Goal: Task Accomplishment & Management: Manage account settings

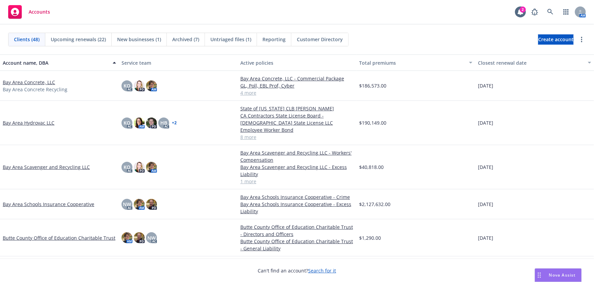
scroll to position [124, 0]
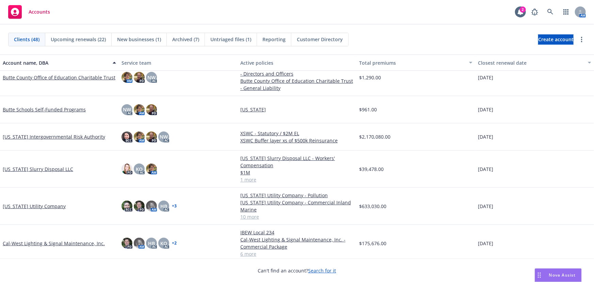
click at [43, 137] on link "California Intergovernmental Risk Authority" at bounding box center [54, 136] width 103 height 7
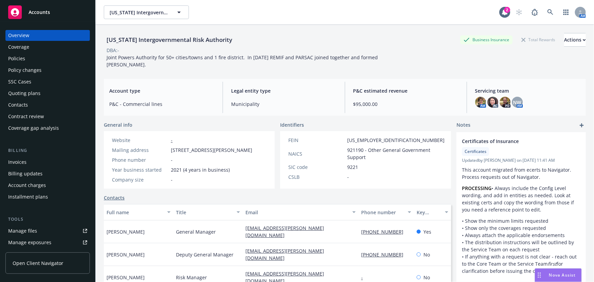
click at [31, 70] on div "Policy changes" at bounding box center [24, 70] width 33 height 11
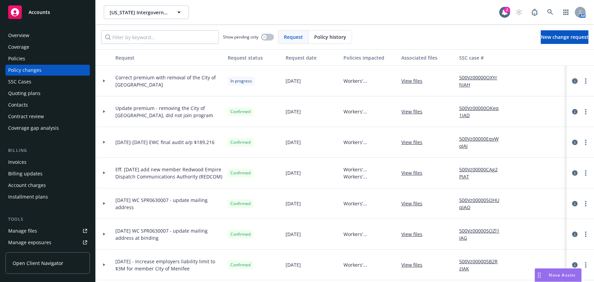
click at [572, 80] on icon "circleInformation" at bounding box center [574, 80] width 5 height 5
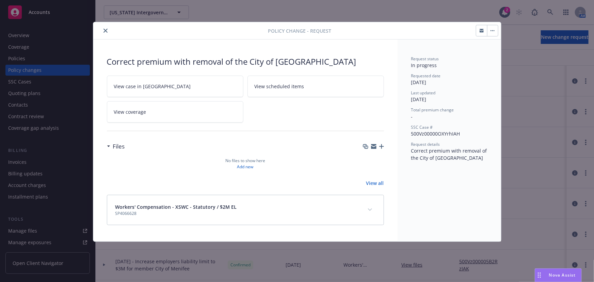
click at [304, 60] on div "Correct premium with removal of the City of Chino" at bounding box center [245, 62] width 277 height 12
click at [302, 62] on div "Correct premium with removal of the City of Chino" at bounding box center [245, 62] width 277 height 12
click at [106, 31] on icon "close" at bounding box center [106, 31] width 4 height 4
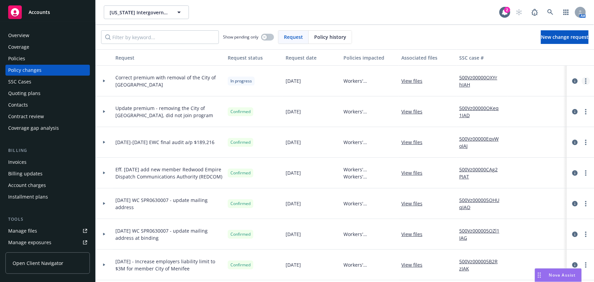
click at [582, 82] on link "more" at bounding box center [586, 81] width 8 height 8
click at [522, 106] on link "Edit request summary" at bounding box center [527, 108] width 117 height 14
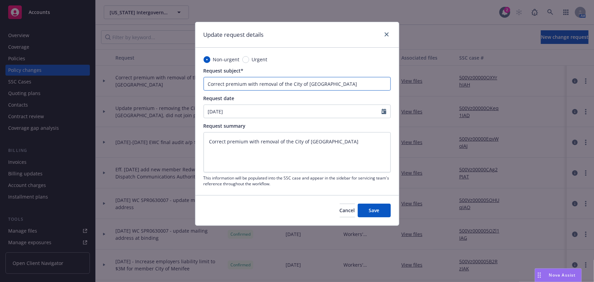
drag, startPoint x: 327, startPoint y: 84, endPoint x: 187, endPoint y: 75, distance: 139.6
click at [187, 75] on div "Update request details Non-urgent Urgent Request subject* Correct premium with …" at bounding box center [297, 141] width 594 height 282
type input "7"
type textarea "x"
type input "7/"
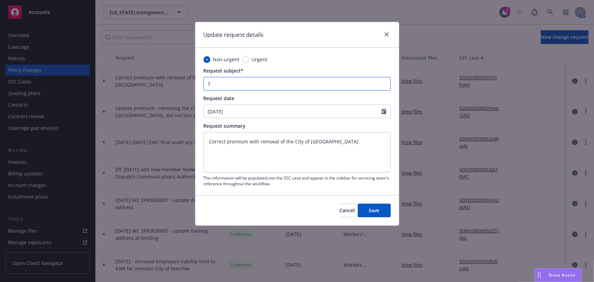
type textarea "x"
type input "7/1"
type textarea "x"
type input "7/1/"
type textarea "x"
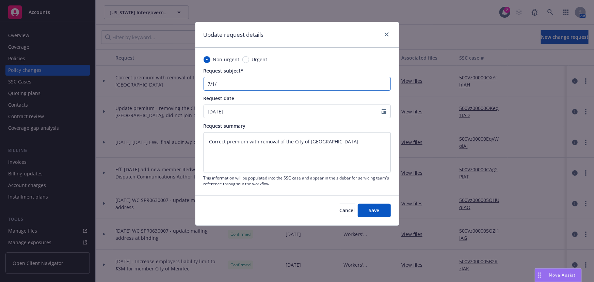
type input "7/1/2"
type textarea "x"
type input "7/1/20"
type textarea "x"
type input "7/1/202"
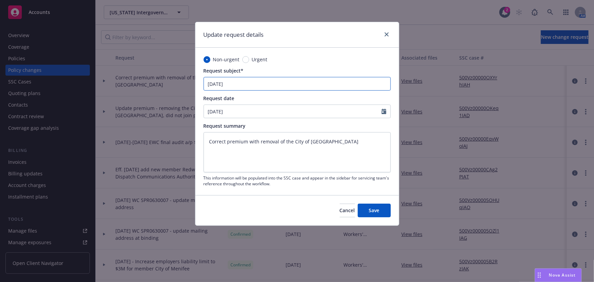
type textarea "x"
type input "7/1/2023"
type textarea "x"
type input "7/1/2023-"
type textarea "x"
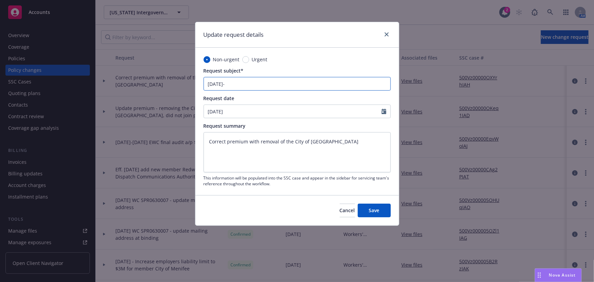
type input "7/1/2023-2"
type textarea "x"
type input "7/1/2023-24"
type textarea "x"
type input "7/1/2023-24"
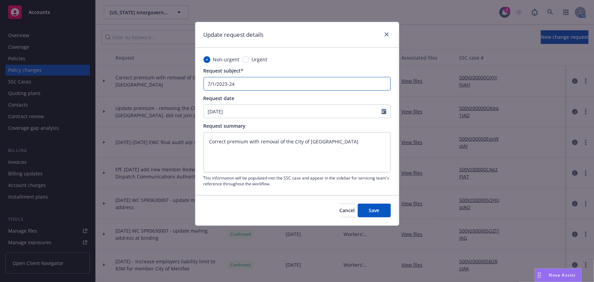
type textarea "x"
type input "7/1/2023-24 f"
type textarea "x"
type input "7/1/2023-24 fi"
type textarea "x"
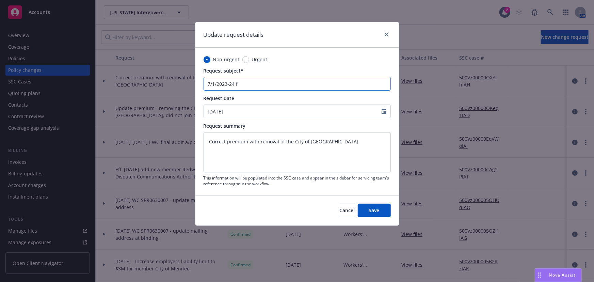
type input "7/1/2023-24 fin"
type textarea "x"
type input "7/1/2023-24 fina"
type textarea "x"
type input "7/1/2023-24 final"
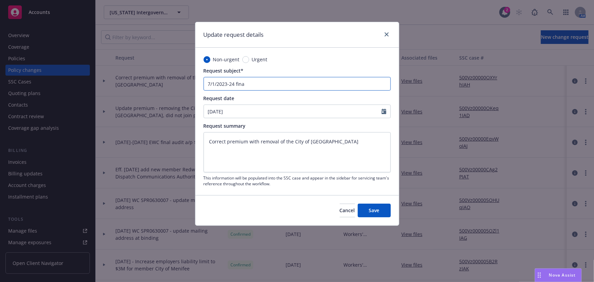
type textarea "x"
type input "7/1/2023-24 final"
type textarea "x"
type input "7/1/2023-24 final a"
type textarea "x"
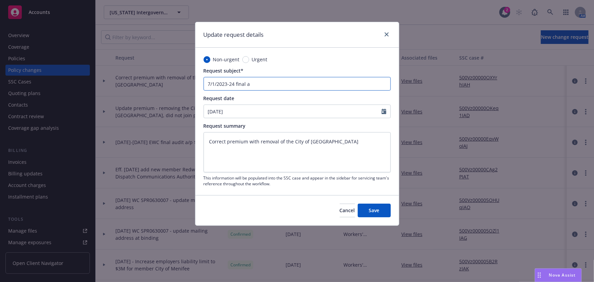
type input "7/1/2023-24 final au"
type textarea "x"
type input "7/1/2023-24 final aud"
type textarea "x"
type input "7/1/2023-24 final audi"
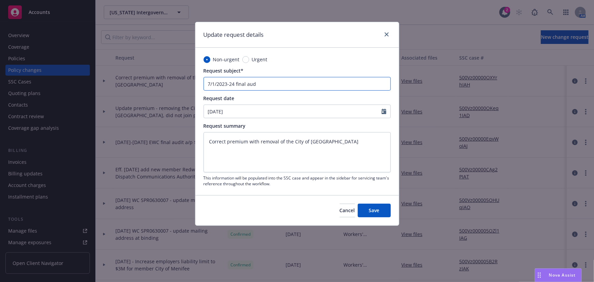
type textarea "x"
type input "7/1/2023-24 final audit"
type textarea "x"
drag, startPoint x: 266, startPoint y: 83, endPoint x: 177, endPoint y: 82, distance: 88.9
click at [177, 82] on div "Update request details Non-urgent Urgent Request subject* 7/1/2023-24 final aud…" at bounding box center [297, 141] width 594 height 282
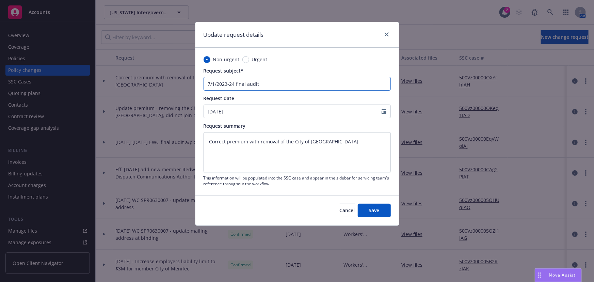
type input "7/1/2023-24 final audit"
drag, startPoint x: 325, startPoint y: 141, endPoint x: 197, endPoint y: 135, distance: 128.2
click at [197, 135] on div "Non-urgent Urgent Request subject* 7/1/2023-24 final audit Request date 07/01/2…" at bounding box center [297, 121] width 204 height 147
paste textarea "7/1/2023-24 final audit"
type textarea "7/1/2023-24 final audit"
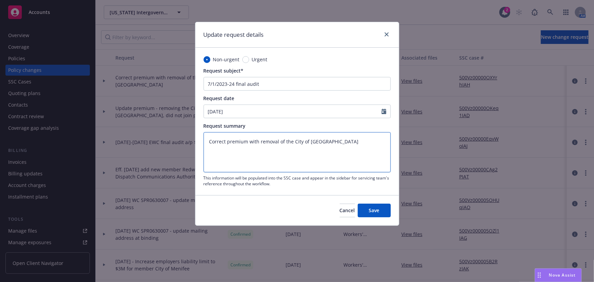
type textarea "x"
type textarea "7/1/2023-24 final audit"
click at [378, 210] on span "Save" at bounding box center [374, 210] width 11 height 6
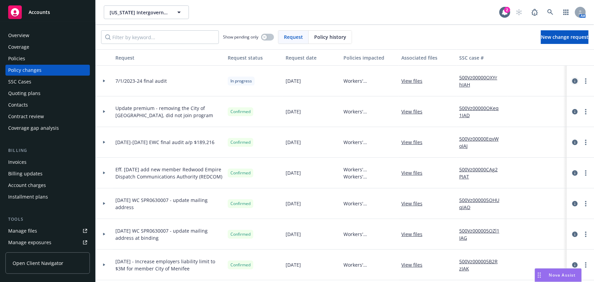
click at [572, 81] on icon "circleInformation" at bounding box center [574, 80] width 5 height 5
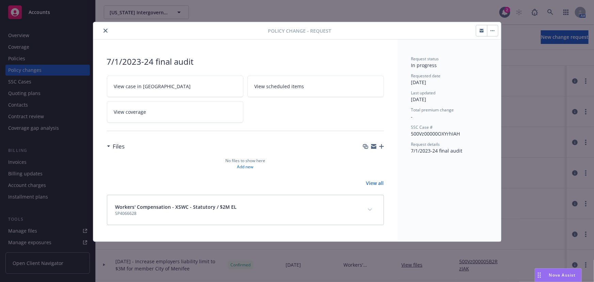
click at [382, 145] on icon "button" at bounding box center [381, 146] width 5 height 5
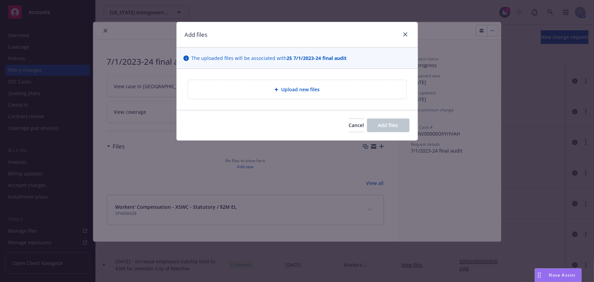
type textarea "x"
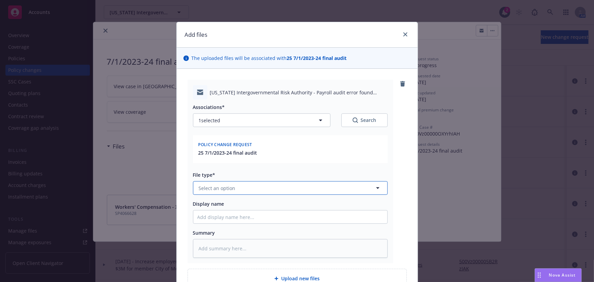
click at [206, 191] on button "Select an option" at bounding box center [290, 188] width 195 height 14
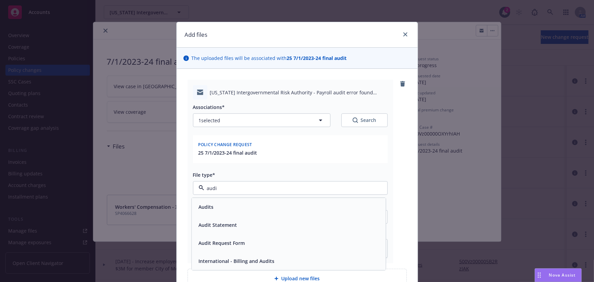
type input "audit"
click at [217, 241] on span "Audit Request Form" at bounding box center [222, 243] width 46 height 7
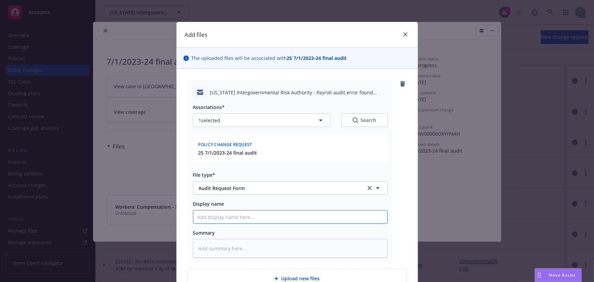
click at [232, 215] on input "Display name" at bounding box center [290, 216] width 194 height 13
type textarea "x"
type input "E"
type textarea "x"
type input "EM"
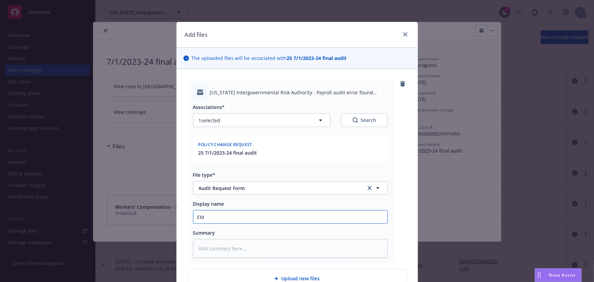
type textarea "x"
type input "EMT"
type textarea "x"
type input "EMTI"
type textarea "x"
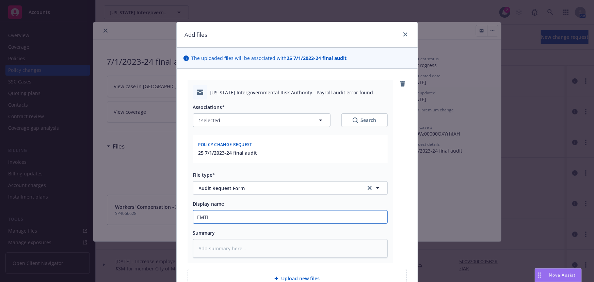
type input "EMTI"
type textarea "x"
type input "EMTI -"
type textarea "x"
type input "EMTI -"
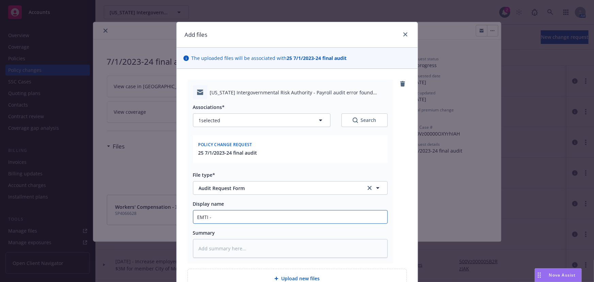
paste input "Safety National has asked us to confirm that Confire had no payroll for the 3rd…"
type textarea "x"
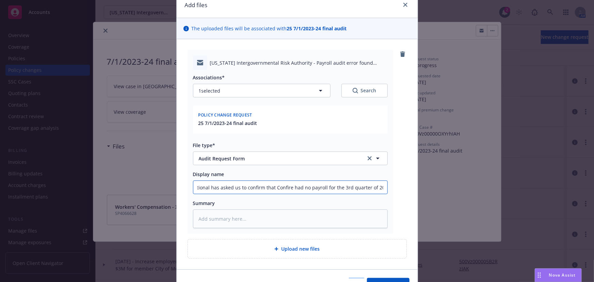
scroll to position [69, 0]
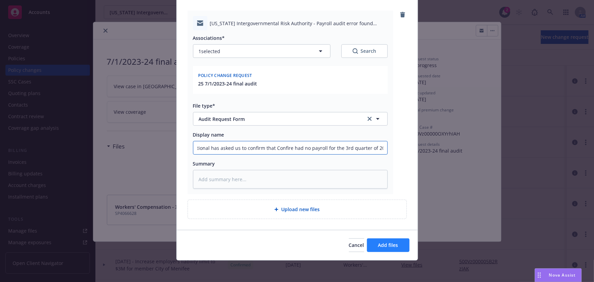
type input "EMTI - Safety National has asked us to confirm that Confire had no payroll for …"
click at [374, 246] on button "Add files" at bounding box center [388, 245] width 43 height 14
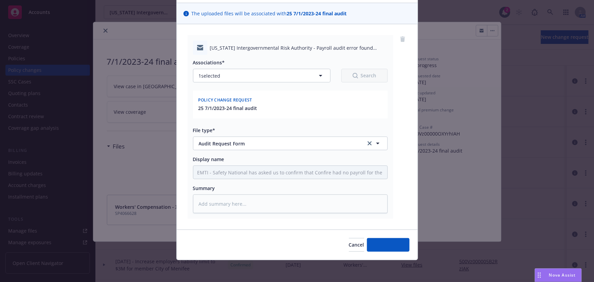
scroll to position [44, 0]
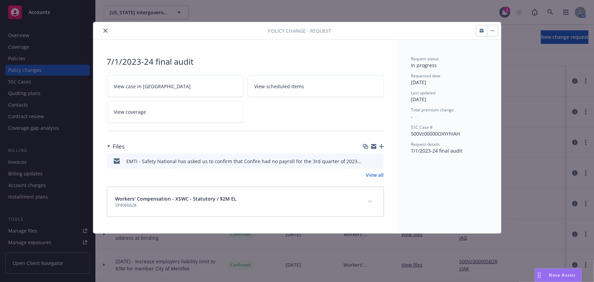
click at [380, 146] on icon "button" at bounding box center [381, 146] width 5 height 5
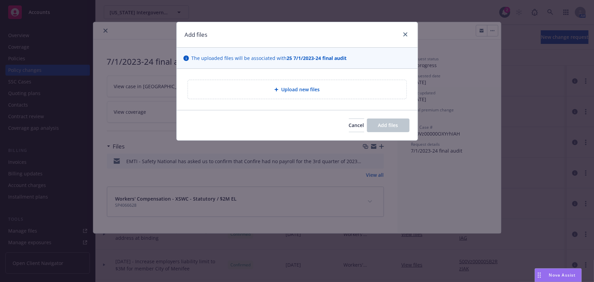
type textarea "x"
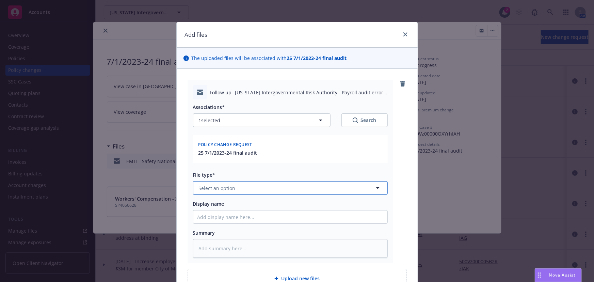
click at [208, 189] on span "Select an option" at bounding box center [217, 188] width 37 height 7
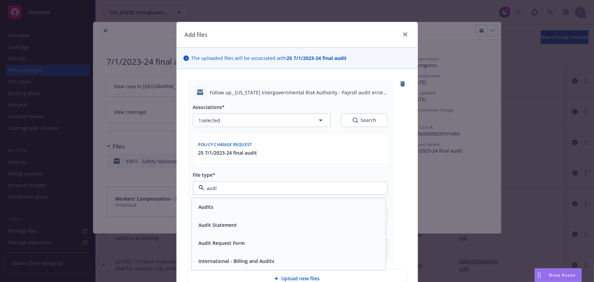
type input "audit"
click at [208, 245] on span "Audit Request Form" at bounding box center [222, 243] width 46 height 7
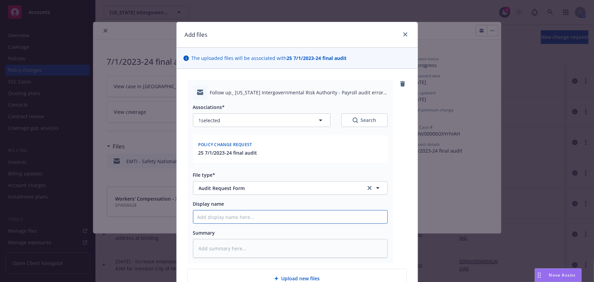
click at [207, 217] on input "Display name" at bounding box center [290, 216] width 194 height 13
type textarea "x"
type input "E"
type textarea "x"
type input "EM"
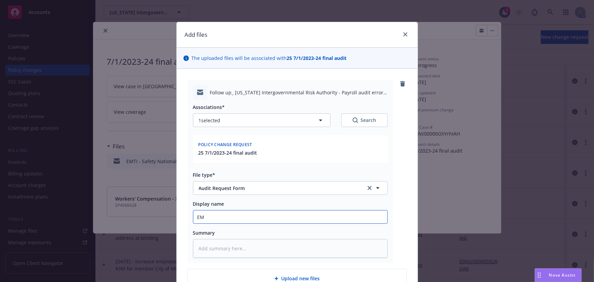
type textarea "x"
type input "EMT"
type textarea "x"
type input "EMTI"
type textarea "x"
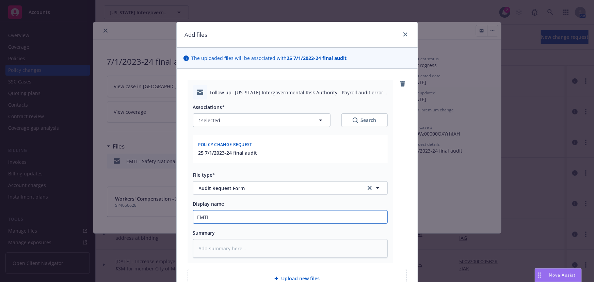
type input "EMTI"
type textarea "x"
type input "EMTI -"
type textarea "x"
type input "EMTI -"
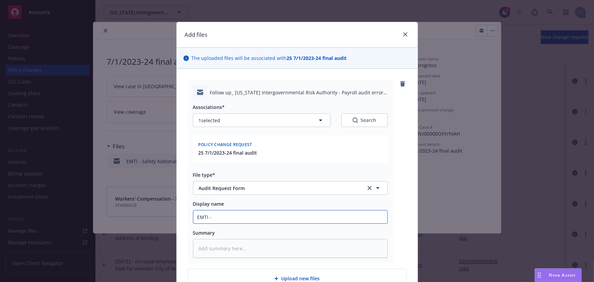
type textarea "x"
type input "EMTI - f"
type textarea "x"
type input "EMTI - f/"
type textarea "x"
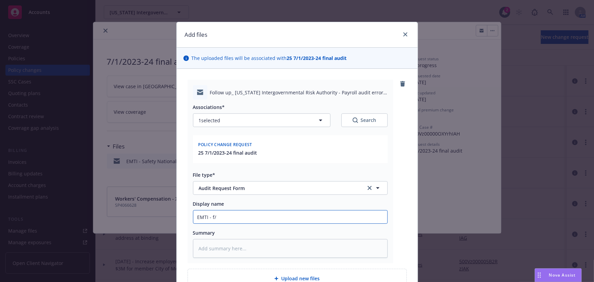
type input "EMTI - f/u"
type textarea "x"
type input "EMTI - f/u"
type textarea "x"
type input "EMTI - f/u t"
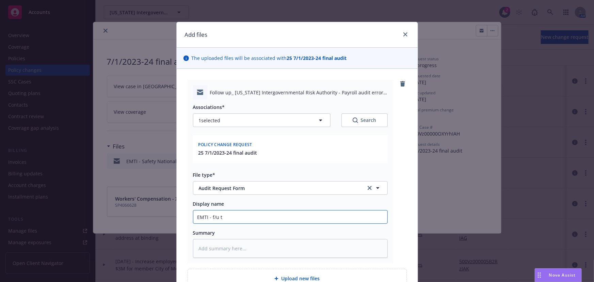
type textarea "x"
type input "EMTI - f/u to o"
type textarea "x"
type input "EMTI - f/u to"
type textarea "x"
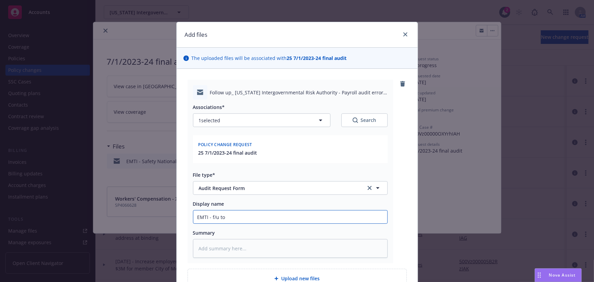
type input "EMTI - f/u to"
type textarea "x"
type input "EMTI - f/u t"
type textarea "x"
type input "EMTI - f/u"
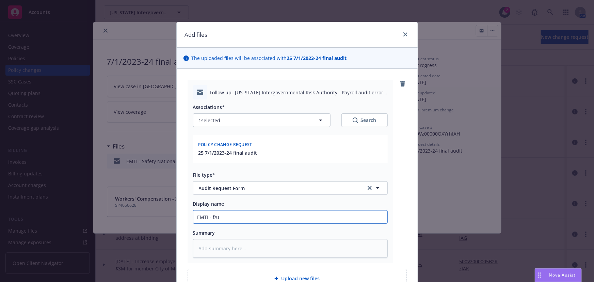
type textarea "x"
type input "EMTI - f/u f"
type textarea "x"
type input "EMTI - f/u fo"
type textarea "x"
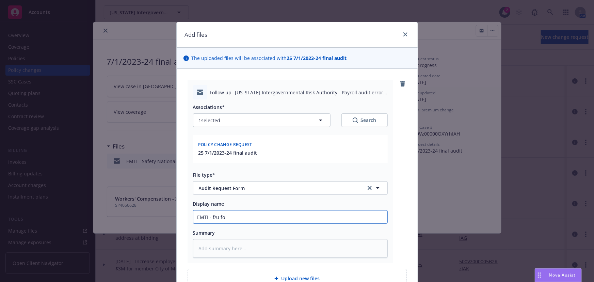
type input "EMTI - f/u for"
type textarea "x"
type input "EMTI - f/u for"
paste input "Safety National has asked us to confirm that Confire had no payroll for the 3rd…"
type textarea "x"
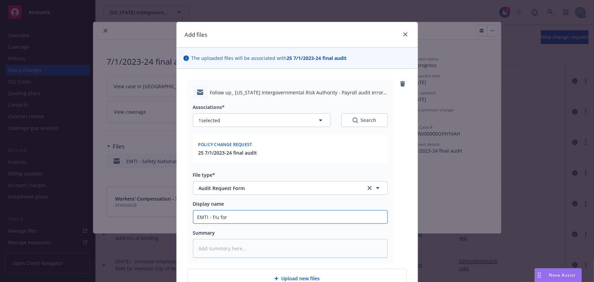
type input "EMTI - f/u for Safety National has asked us to confirm that Confire had no payr…"
click at [242, 216] on input "EMTI - f/u for Safety National has asked us to confirm that Confire had no payr…" at bounding box center [290, 216] width 194 height 13
type textarea "x"
type input "EMTI - f/u for Safety National has asked us toconfirm that Confire had no payro…"
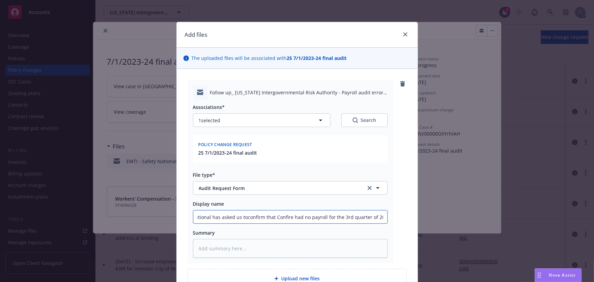
type textarea "x"
type input "EMTI - f/u for Safety National has asked us tconfirm that Confire had no payrol…"
type textarea "x"
type input "EMTI - f/u for Safety National has asked us confirm that Confire had no payroll…"
type textarea "x"
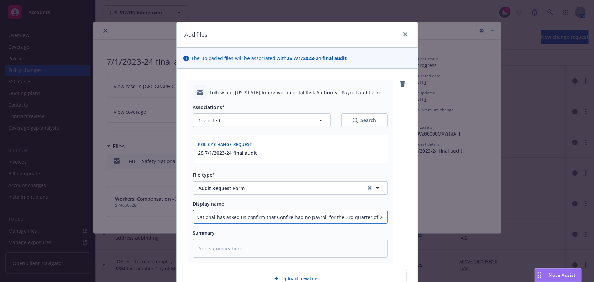
type input "EMTI - f/u for Safety National has asked usconfirm that Confire had no payroll …"
type textarea "x"
type input "EMTI - f/u for Safety National has asked uconfirm that Confire had no payroll f…"
type textarea "x"
type input "EMTI - f/u for Safety National has asked confirm that Confire had no payroll fo…"
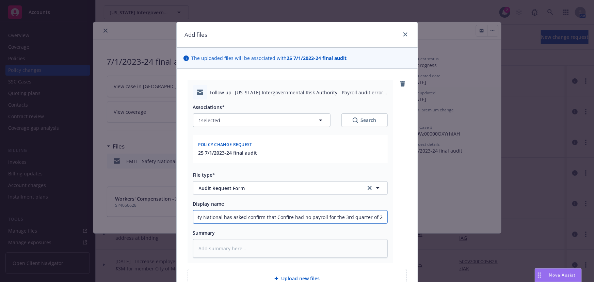
type textarea "x"
type input "EMTI - f/u for Safety National has askedconfirm that Confire had no payroll for…"
type textarea "x"
type input "EMTI - f/u for Safety National has askeconfirm that Confire had no payroll for …"
type textarea "x"
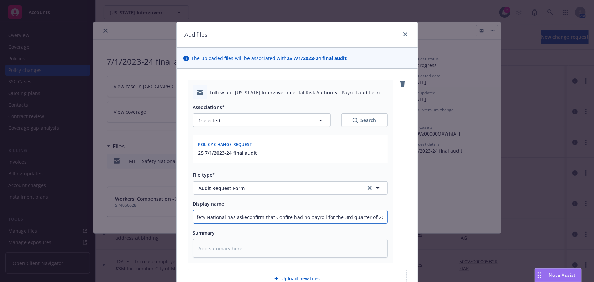
type input "EMTI - f/u for Safety National has askconfirm that Confire had no payroll for t…"
type textarea "x"
type input "EMTI - f/u for Safety National has asconfirm that Confire had no payroll for th…"
type textarea "x"
type input "EMTI - f/u for Safety National has aconfirm that Confire had no payroll for the…"
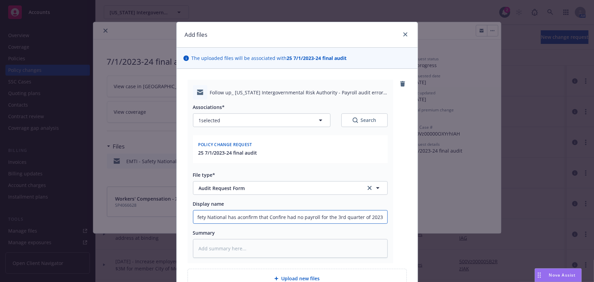
type textarea "x"
type input "EMTI - f/u for Safety National has confirm that Confire had no payroll for the …"
type textarea "x"
type input "EMTI - f/u for Safety National hasconfirm that Confire had no payroll for the 3…"
type textarea "x"
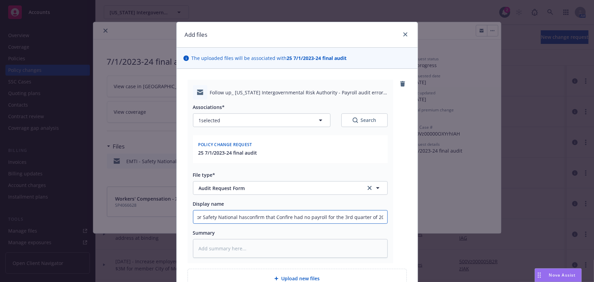
type input "EMTI - f/u for Safety National haconfirm that Confire had no payroll for the 3r…"
type textarea "x"
type input "EMTI - f/u for Safety National hconfirm that Confire had no payroll for the 3rd…"
type textarea "x"
type input "EMTI - f/u for Safety National confirm that Confire had no payroll for the 3rd …"
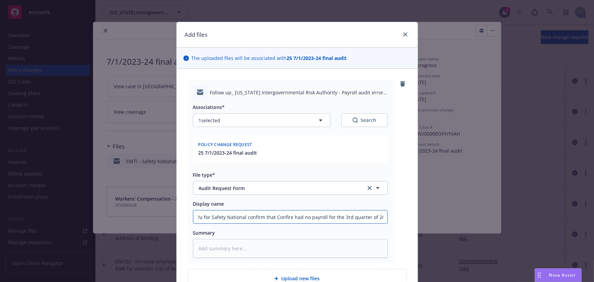
type textarea "x"
type input "EMTI - f/u for Safety Nationalconfirm that Confire had no payroll for the 3rd q…"
type textarea "x"
type input "EMTI - f/u for Safety Nationaconfirm that Confire had no payroll for the 3rd qu…"
type textarea "x"
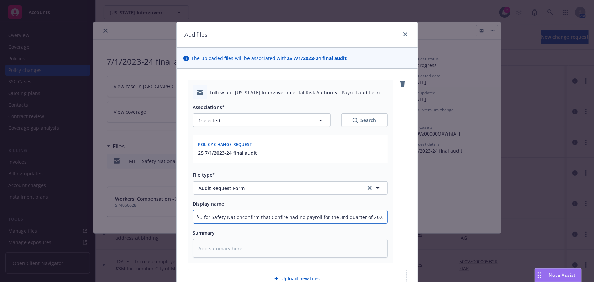
type input "EMTI - f/u for Safety Natioconfirm that Confire had no payroll for the 3rd quar…"
type textarea "x"
type input "EMTI - f/u for Safety Naticonfirm that Confire had no payroll for the 3rd quart…"
type textarea "x"
type input "EMTI - f/u for Safety Natconfirm that Confire had no payroll for the 3rd quarte…"
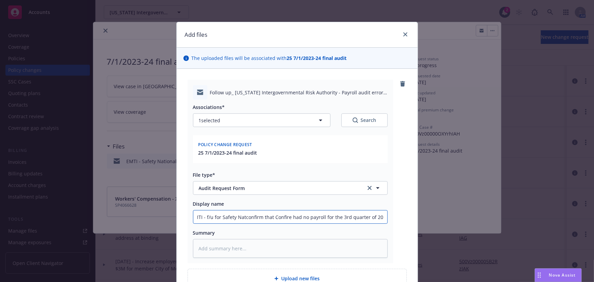
type textarea "x"
type input "EMTI - f/u for Safety Naconfirm that Confire had no payroll for the 3rd quarter…"
type textarea "x"
type input "EMTI - f/u for Safety Nconfirm that Confire had no payroll for the 3rd quarter …"
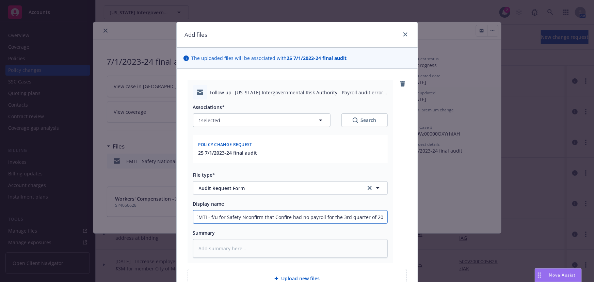
type textarea "x"
type input "EMTI - f/u for Safety confirm that Confire had no payroll for the 3rd quarter o…"
type textarea "x"
type input "EMTI - f/u for Safetyconfirm that Confire had no payroll for the 3rd quarter of…"
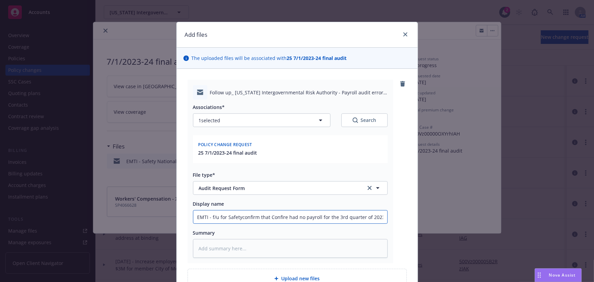
type textarea "x"
type input "EMTI - f/u for Safetconfirm that Confire had no payroll for the 3rd quarter of …"
type textarea "x"
type input "EMTI - f/u for Safeconfirm that Confire had no payroll for the 3rd quarter of 2…"
type textarea "x"
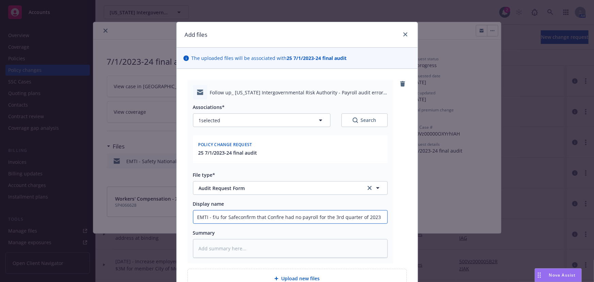
type input "EMTI - f/u for Safconfirm that Confire had no payroll for the 3rd quarter of 20…"
type textarea "x"
type input "EMTI - f/u for Saconfirm that Confire had no payroll for the 3rd quarter of 2023"
type textarea "x"
type input "EMTI - f/u for Sconfirm that Confire had no payroll for the 3rd quarter of 2023"
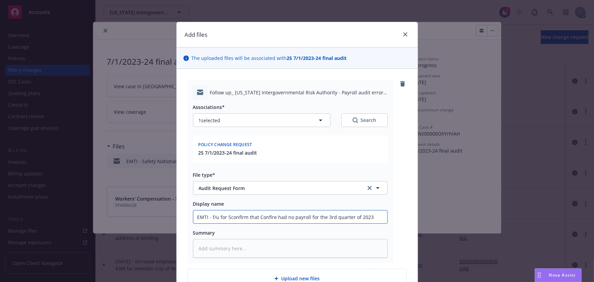
type textarea "x"
type input "EMTI - f/u for confirm that Confire had no payroll for the 3rd quarter of 2023"
click at [242, 218] on input "EMTI - f/u for confirm that Confire had no payroll for the 3rd quarter of 2023" at bounding box center [290, 216] width 194 height 13
type textarea "x"
type input "EMTI - f/u for confirma that Confire had no payroll for the 3rd quarter of 2023"
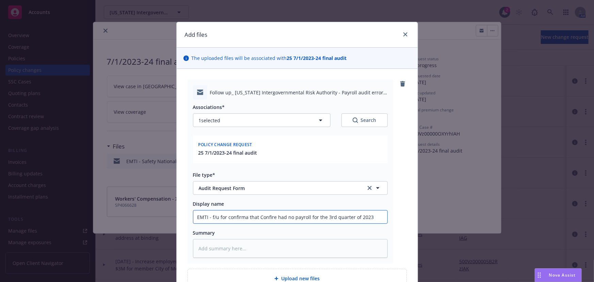
type textarea "x"
type input "EMTI - f/u for confirmat that Confire had no payroll for the 3rd quarter of 2023"
type textarea "x"
type input "EMTI - f/u for confirmati that Confire had no payroll for the 3rd quarter of 20…"
type textarea "x"
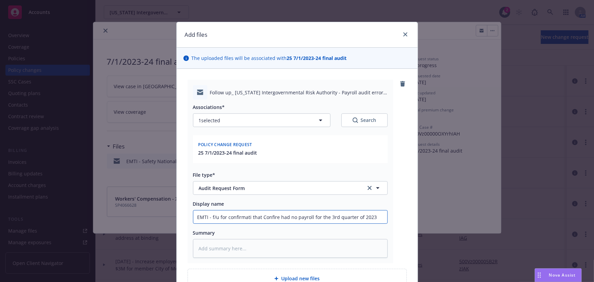
type input "EMTI - f/u for confirmatio that Confire had no payroll for the 3rd quarter of 2…"
type textarea "x"
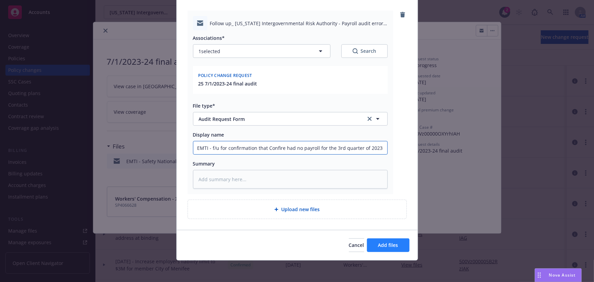
type input "EMTI - f/u for confirmation that Confire had no payroll for the 3rd quarter of …"
click at [400, 241] on button "Add files" at bounding box center [388, 245] width 43 height 14
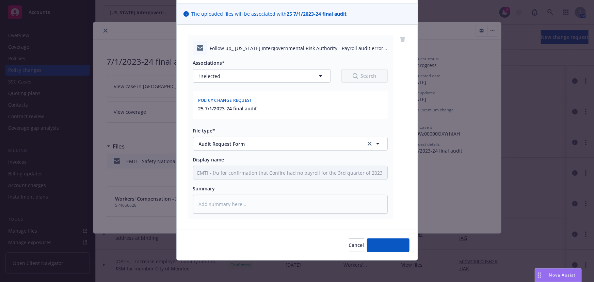
type textarea "x"
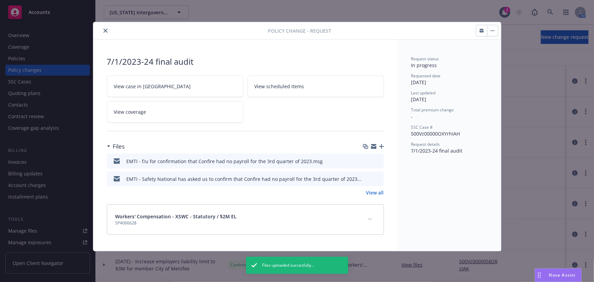
click at [106, 30] on icon "close" at bounding box center [106, 31] width 4 height 4
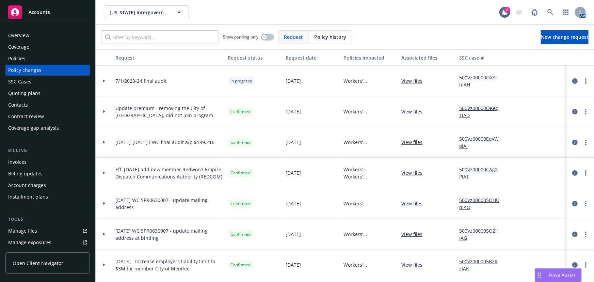
click at [44, 17] on div "Accounts" at bounding box center [47, 12] width 79 height 14
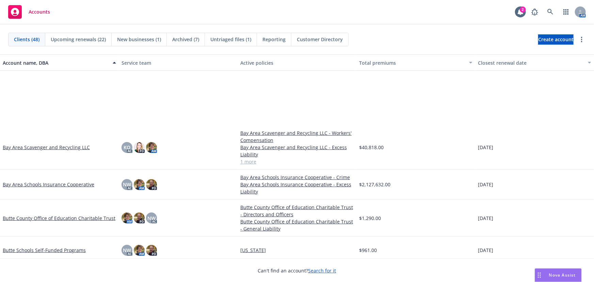
scroll to position [124, 0]
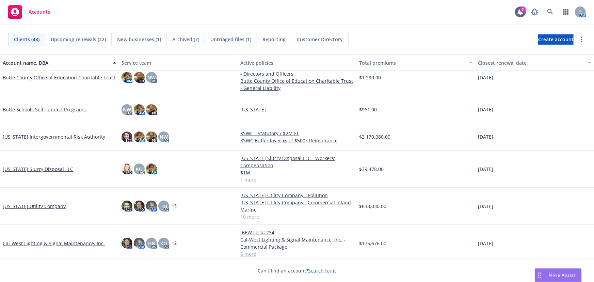
click at [60, 243] on link "Cal-West Lighting & Signal Maintenance, Inc." at bounding box center [54, 243] width 102 height 7
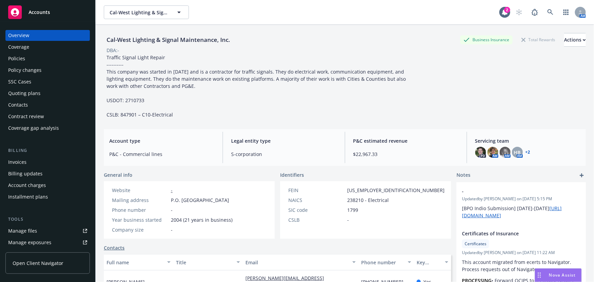
click at [20, 95] on div "Quoting plans" at bounding box center [24, 93] width 32 height 11
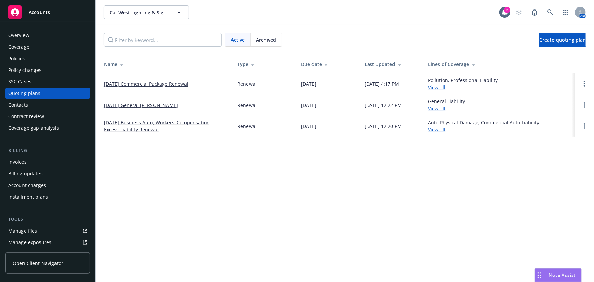
click at [146, 104] on link "10/01/25 General Liability Renewal" at bounding box center [141, 104] width 74 height 7
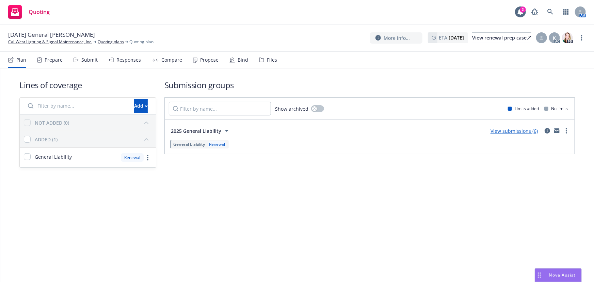
click at [521, 132] on link "View submissions (6)" at bounding box center [514, 131] width 47 height 6
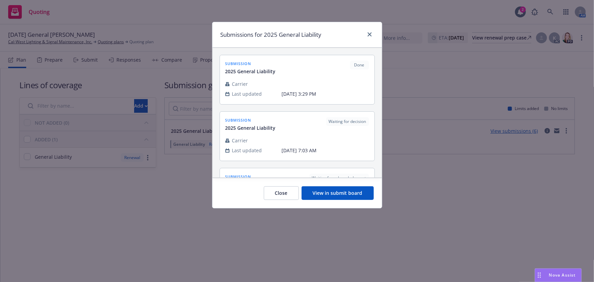
click at [335, 194] on button "View in submit board" at bounding box center [338, 193] width 72 height 14
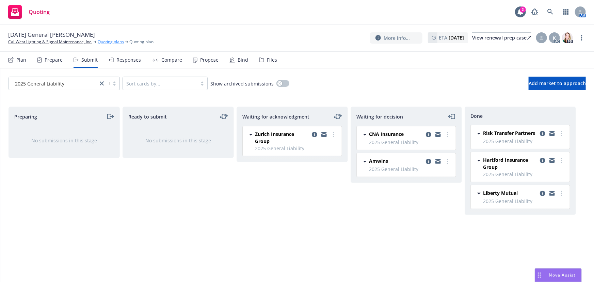
click at [114, 43] on link "Quoting plans" at bounding box center [111, 42] width 26 height 6
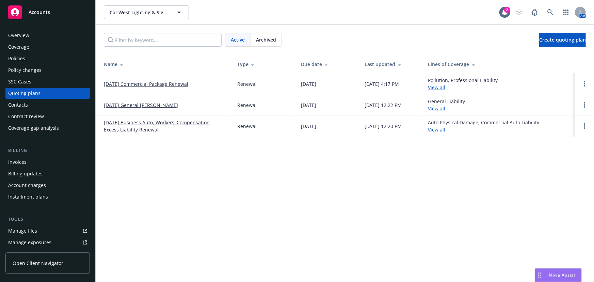
click at [131, 124] on link "[DATE] Business Auto, Workers' Compensation, Excess Liability Renewal" at bounding box center [165, 126] width 123 height 14
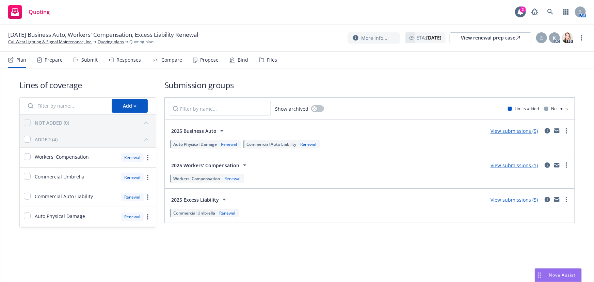
click at [511, 132] on link "View submissions (5)" at bounding box center [514, 131] width 47 height 6
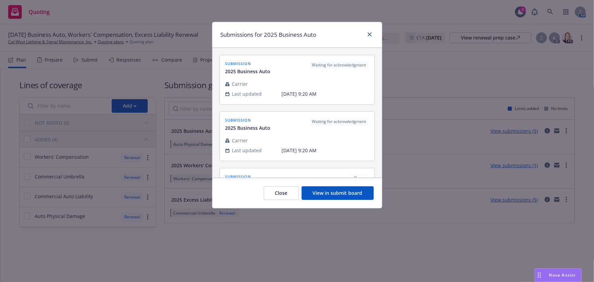
click at [347, 193] on button "View in submit board" at bounding box center [338, 193] width 72 height 14
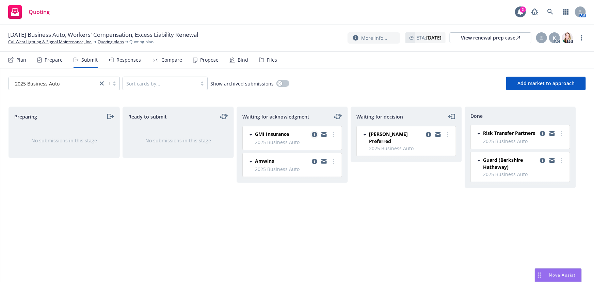
click at [314, 134] on icon "copy logging email" at bounding box center [314, 134] width 5 height 5
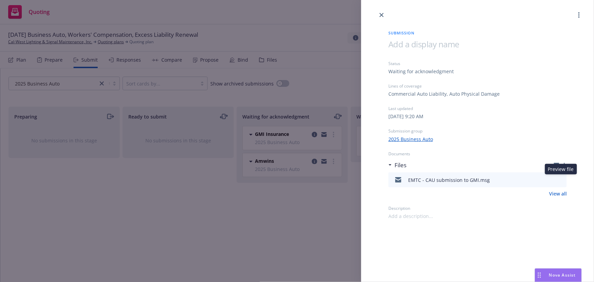
click at [560, 181] on icon "preview file" at bounding box center [560, 179] width 6 height 5
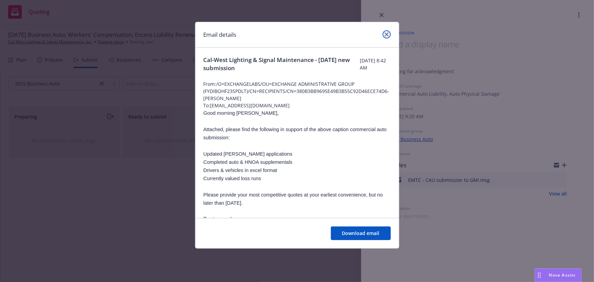
click at [390, 34] on link "close" at bounding box center [387, 34] width 8 height 8
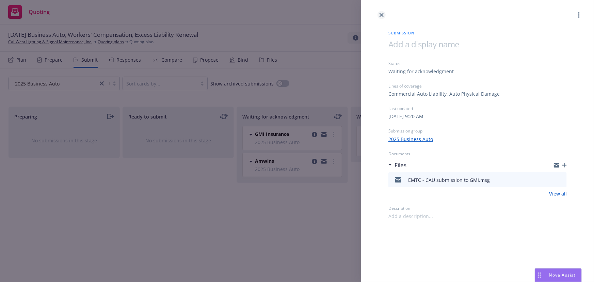
click at [382, 16] on icon "close" at bounding box center [382, 15] width 4 height 4
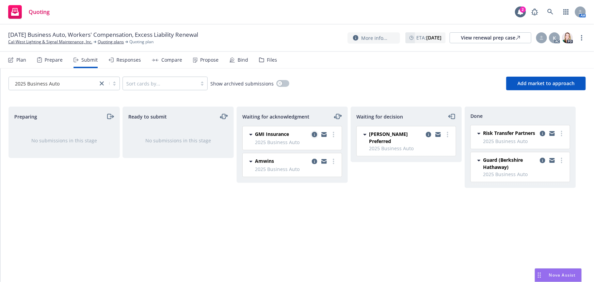
click at [314, 135] on icon "copy logging email" at bounding box center [314, 134] width 5 height 5
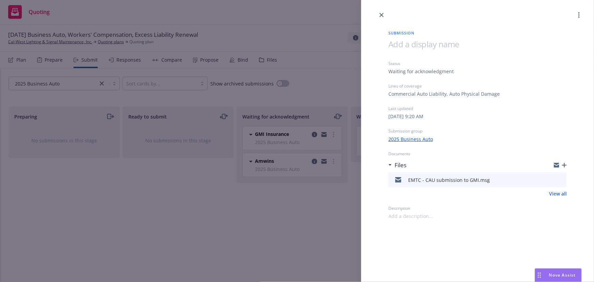
click at [564, 165] on icon "button" at bounding box center [564, 165] width 5 height 5
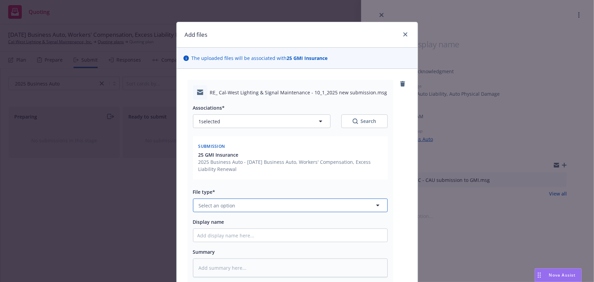
click at [238, 207] on button "Select an option" at bounding box center [290, 206] width 195 height 14
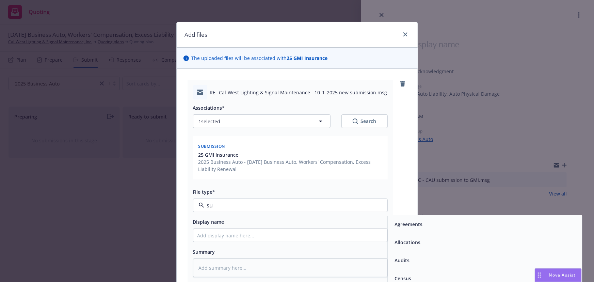
type input "sub"
click at [411, 279] on span "Submission confirmation" at bounding box center [424, 278] width 59 height 7
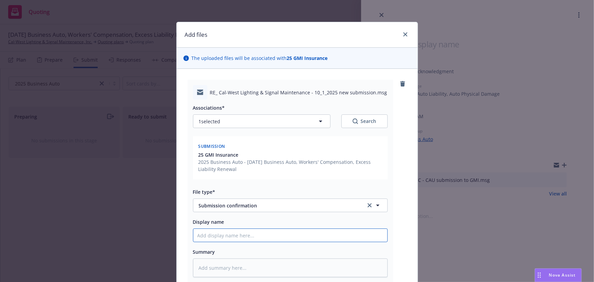
click at [247, 239] on input "Display name" at bounding box center [290, 235] width 194 height 13
type textarea "x"
type input "E"
type textarea "x"
type input "EM"
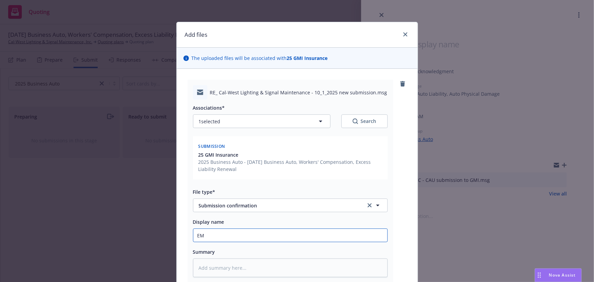
type textarea "x"
type input "EMF"
type textarea "x"
type input "EMFC"
type textarea "x"
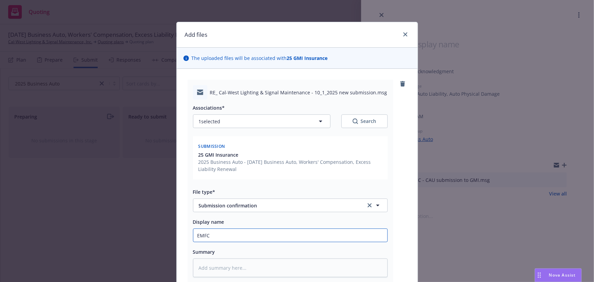
type input "EMFC"
type textarea "x"
type input "EMFC -"
type textarea "x"
type input "EMFC -"
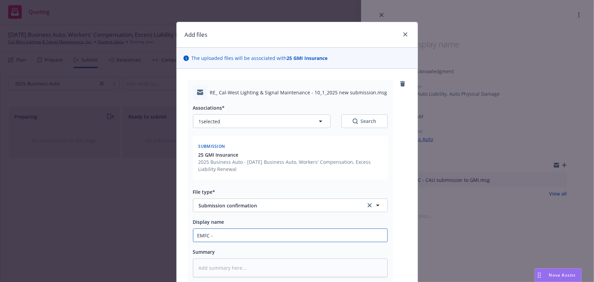
type textarea "x"
type input "EMFC - G"
type textarea "x"
type input "EMFC - GM"
type textarea "x"
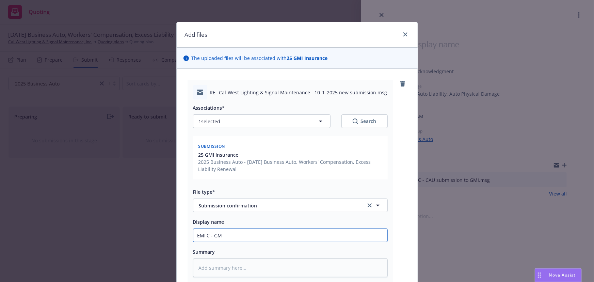
type input "EMFC - GMI"
type textarea "x"
type input "EMFC - GMI"
type textarea "x"
type input "EMFC - GMI o"
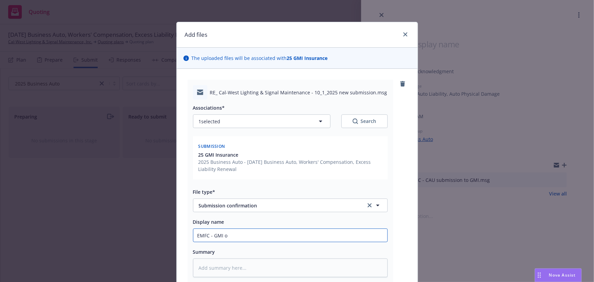
type textarea "x"
type input "EMFC - GMI"
type textarea "x"
type input "EMFC - GMI c"
type textarea "x"
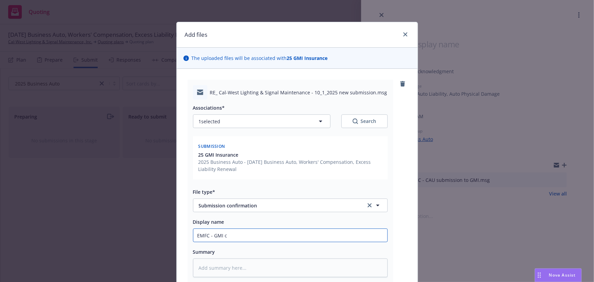
type input "EMFC - GMI co"
type textarea "x"
type input "EMFC - GMI con"
type textarea "x"
type input "EMFC - GMI conf"
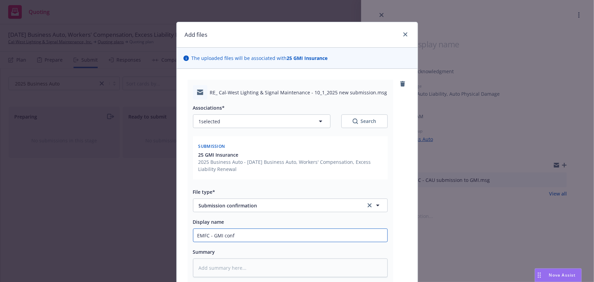
type textarea "x"
type input "EMFC - GMI confr"
type textarea "x"
type input "EMFC - GMI conf"
type textarea "x"
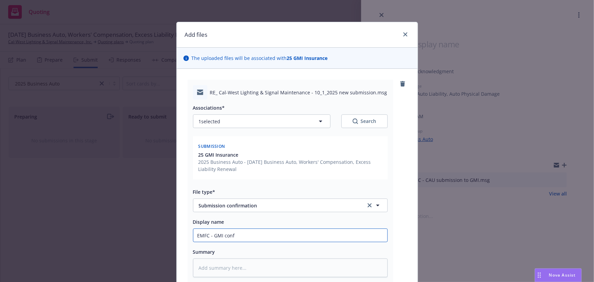
type input "EMFC - GMI confi"
type textarea "x"
type input "EMFC - GMI confir"
type textarea "x"
type input "EMFC - GMI confirm"
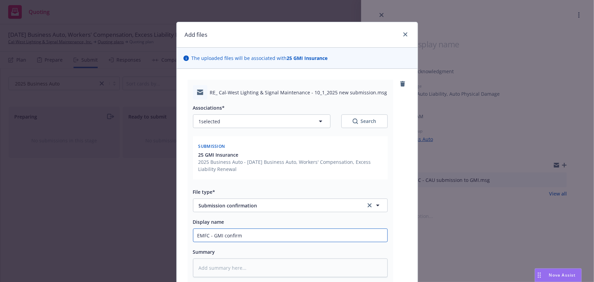
type textarea "x"
type input "EMFC - GMI confirms"
type textarea "x"
type input "EMFC - GMI confirms"
type textarea "x"
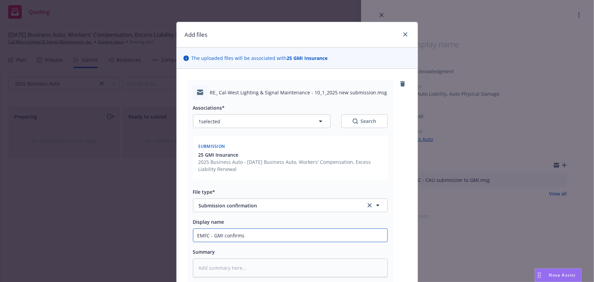
type input "EMFC - GMI confirms r"
type textarea "x"
type input "EMFC - GMI confirms re"
type textarea "x"
type input "EMFC - GMI confirms rec"
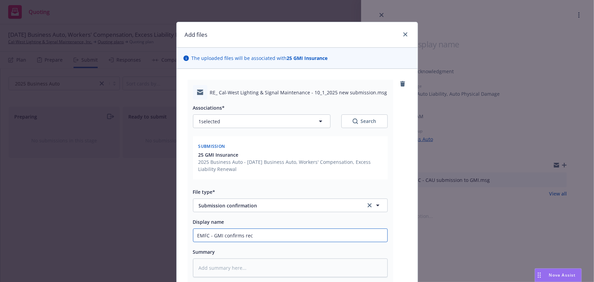
type textarea "x"
type input "EMFC - GMI confirms rece"
type textarea "x"
type input "EMFC - GMI confirms recei"
type textarea "x"
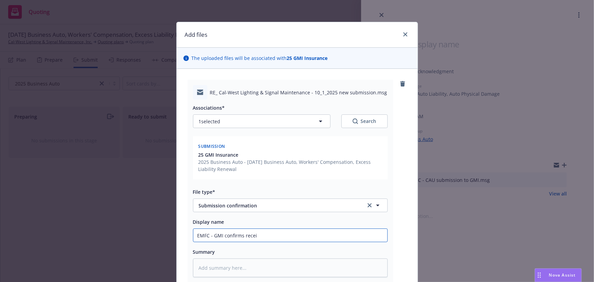
type input "EMFC - GMI confirms receip"
type textarea "x"
type input "EMFC - GMI confirms receipt"
type textarea "x"
type input "EMFC - GMI confirms receipt o"
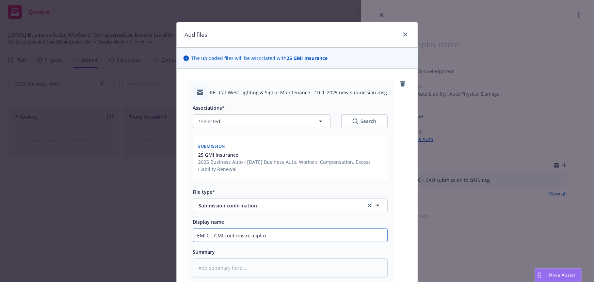
type textarea "x"
type input "EMFC - GMI confirms receipt of"
type textarea "x"
type input "EMFC - GMI confirms receipt of"
type textarea "x"
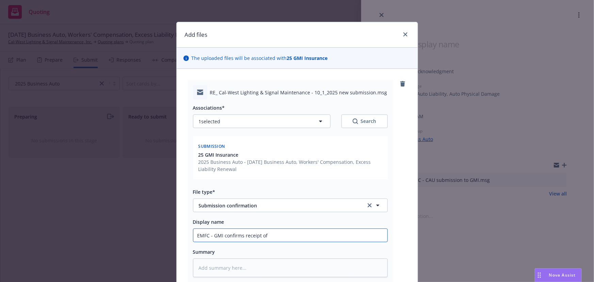
type input "EMFC - GMI confirms receipt of s"
type textarea "x"
type input "EMFC - GMI confirms receipt of su"
type textarea "x"
type input "EMFC - GMI confirms receipt of sub"
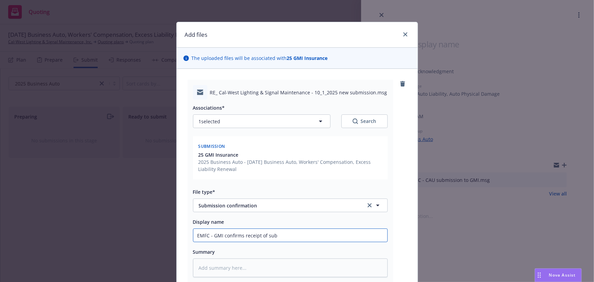
type textarea "x"
type input "EMFC - GMI confirms receipt of subm"
type textarea "x"
type input "EMFC - GMI confirms receipt of submi"
type textarea "x"
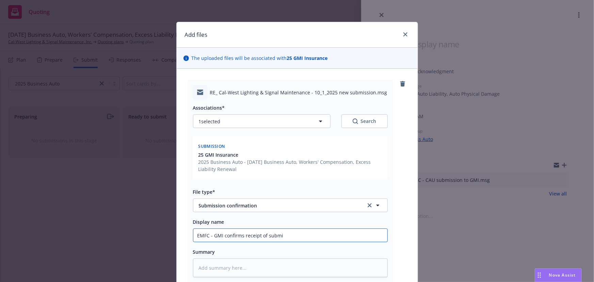
type input "EMFC - GMI confirms receipt of submis"
type textarea "x"
type input "EMFC - GMI confirms receipt of submiss"
type textarea "x"
type input "EMFC - GMI confirms receipt of submissi"
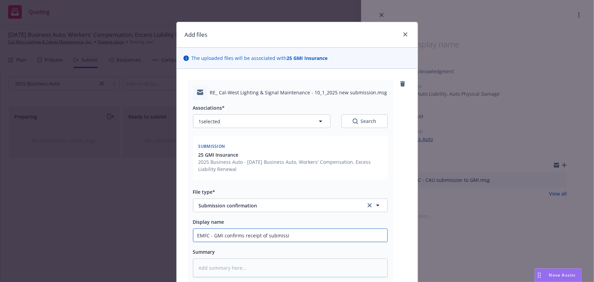
type textarea "x"
type input "EMFC - GMI confirms receipt of submissio"
type textarea "x"
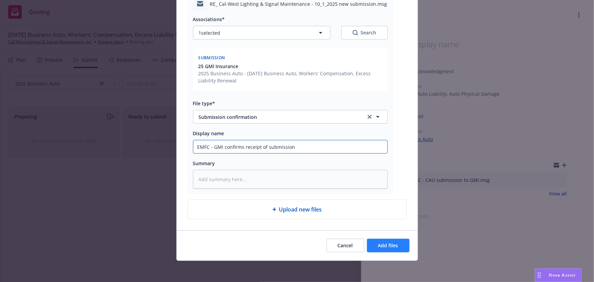
type input "EMFC - GMI confirms receipt of submission"
click at [385, 245] on span "Add files" at bounding box center [388, 245] width 20 height 6
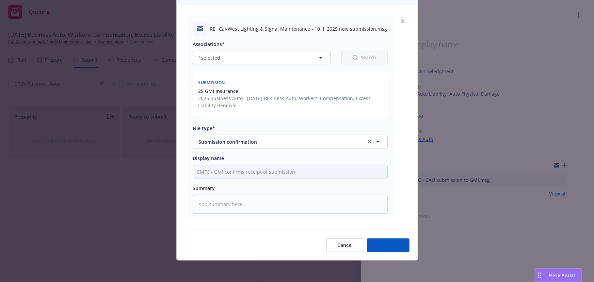
type textarea "x"
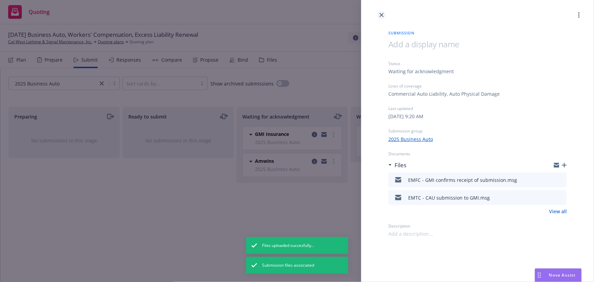
click at [384, 17] on icon "close" at bounding box center [382, 15] width 4 height 4
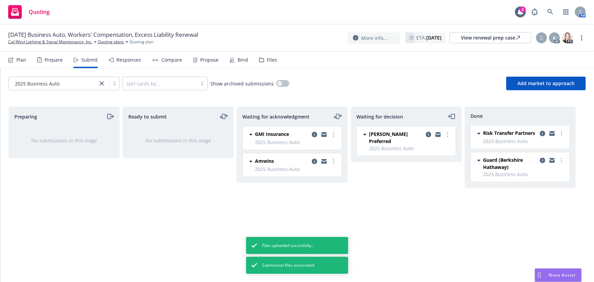
click at [337, 117] on icon "moveLeftRight" at bounding box center [335, 117] width 3 height 0
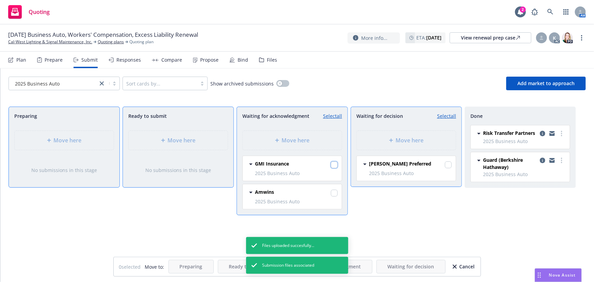
click at [334, 166] on input "checkbox" at bounding box center [334, 164] width 7 height 7
checkbox input "true"
click at [416, 144] on span "Move here" at bounding box center [410, 140] width 28 height 8
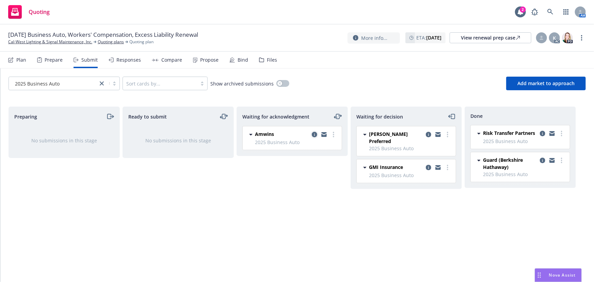
click at [313, 134] on icon "copy logging email" at bounding box center [314, 134] width 5 height 5
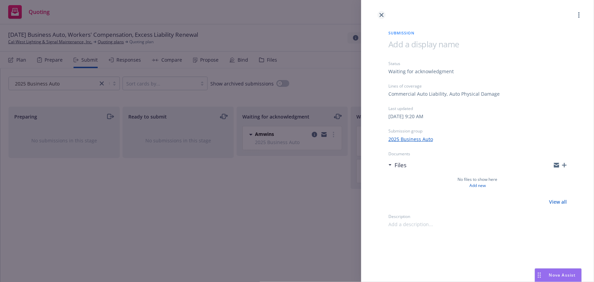
click at [381, 16] on icon "close" at bounding box center [382, 15] width 4 height 4
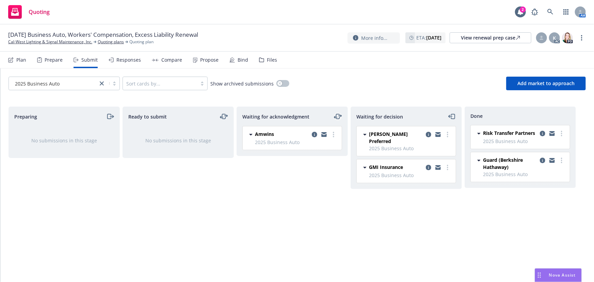
click at [338, 115] on icon "moveLeftRight" at bounding box center [338, 116] width 8 height 8
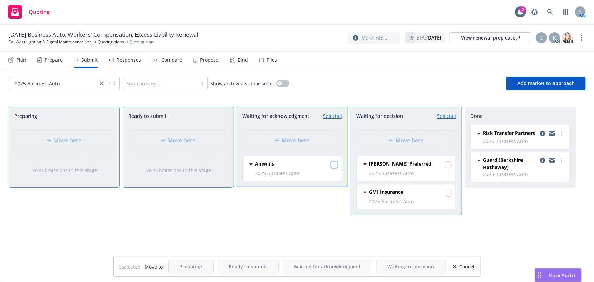
click at [335, 166] on input "checkbox" at bounding box center [334, 164] width 7 height 7
checkbox input "true"
click at [411, 140] on span "Move here" at bounding box center [410, 140] width 28 height 8
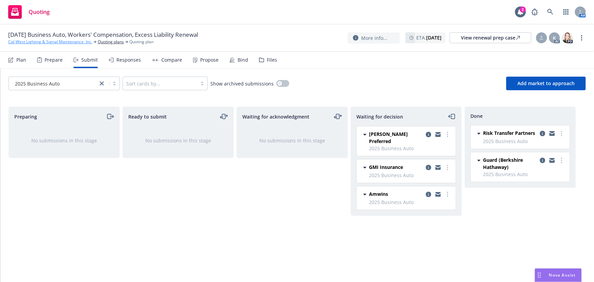
click at [63, 43] on link "Cal-West Lighting & Signal Maintenance, Inc." at bounding box center [50, 42] width 84 height 6
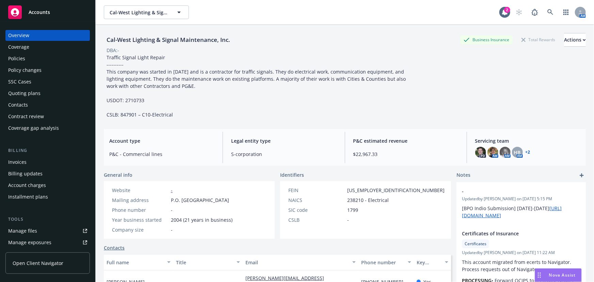
click at [37, 231] on link "Manage files" at bounding box center [47, 230] width 84 height 11
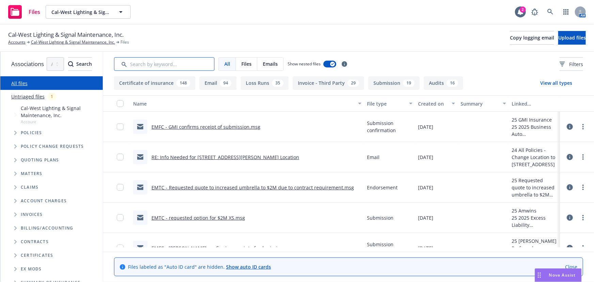
click at [164, 65] on input "Search by keyword..." at bounding box center [164, 64] width 100 height 14
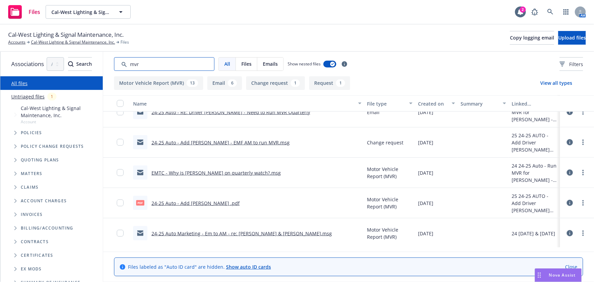
scroll to position [495, 0]
type input "mvr"
click at [558, 37] on span "Upload files" at bounding box center [572, 37] width 28 height 6
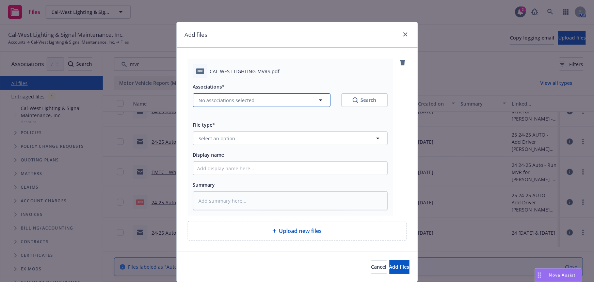
click at [223, 101] on span "No associations selected" at bounding box center [227, 100] width 56 height 7
type textarea "x"
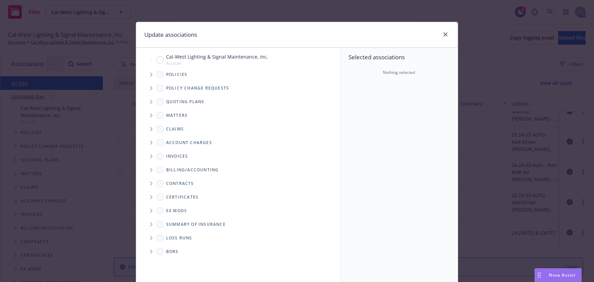
click at [150, 104] on icon "Tree Example" at bounding box center [151, 102] width 2 height 4
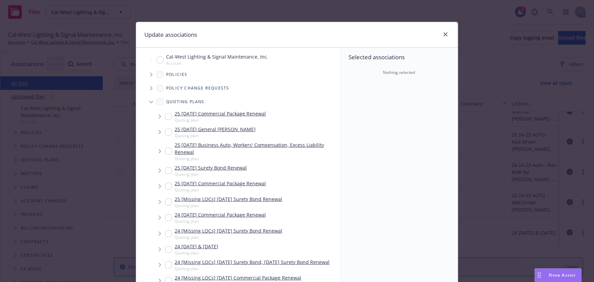
click at [197, 145] on link "25 [DATE] Business Auto, Workers' Compensation, Excess Liability Renewal" at bounding box center [256, 148] width 163 height 14
checkbox input "true"
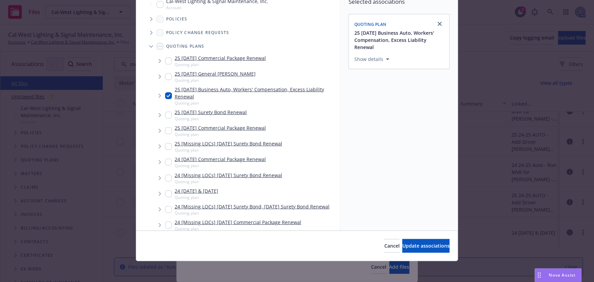
scroll to position [56, 0]
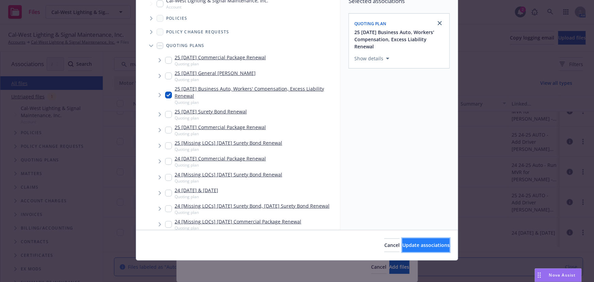
click at [429, 245] on span "Update associations" at bounding box center [426, 245] width 47 height 6
type textarea "x"
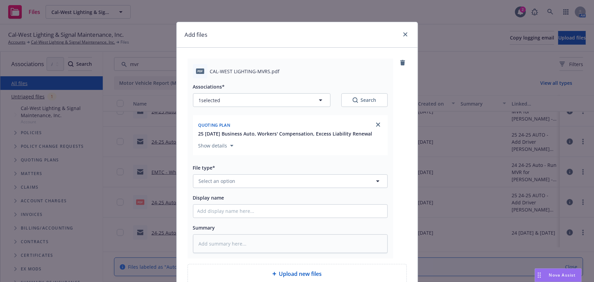
click at [429, 245] on div "Add files pdf CAL-WEST LIGHTING-MVRS.pdf Associations* 1 selected Search Quotin…" at bounding box center [297, 141] width 594 height 282
click at [227, 180] on span "Select an option" at bounding box center [217, 180] width 37 height 7
type input "mvr"
click at [237, 164] on span "Motor Vehicle Report (MVR)" at bounding box center [232, 162] width 65 height 7
click at [218, 212] on input "Display name" at bounding box center [290, 211] width 194 height 13
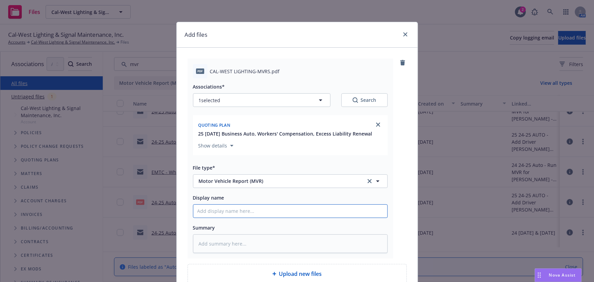
type textarea "x"
type input "M"
type textarea "x"
type input "MV"
type textarea "x"
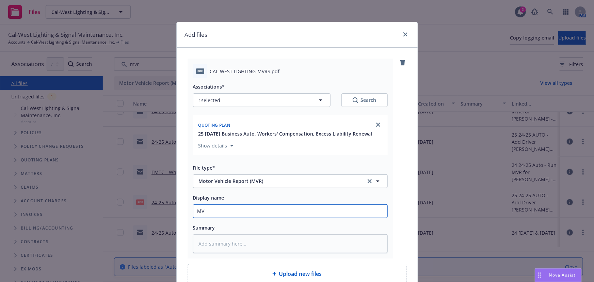
type input "MVR"
type textarea "x"
type input "MVR'"
type textarea "x"
type input "MVR's"
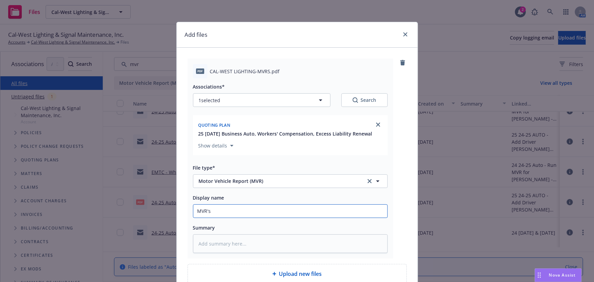
type textarea "x"
type input "MVR's"
type textarea "x"
type input "MVR's f"
type textarea "x"
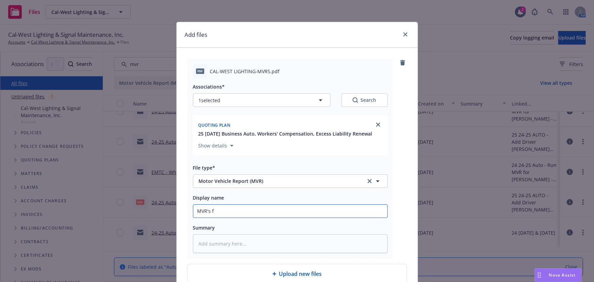
type input "MVR's fo"
type textarea "x"
type input "MVR's for"
type textarea "x"
type input "MVR's for"
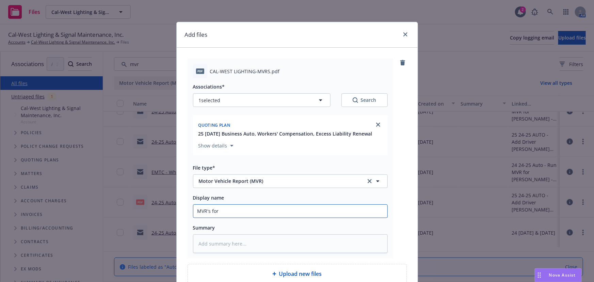
type textarea "x"
type input "MVR's for a"
type textarea "x"
type input "MVR's for al"
type textarea "x"
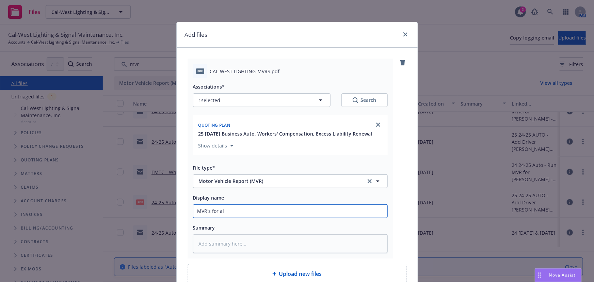
type input "MVR's for all"
type textarea "x"
type input "MVR's for all"
type textarea "x"
type input "MVR's for all d"
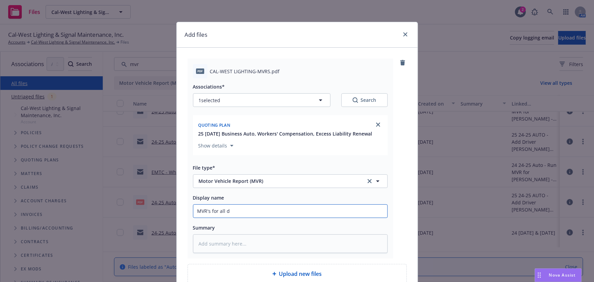
type textarea "x"
type input "MVR's for all dr"
type textarea "x"
type input "MVR's for all dri"
type textarea "x"
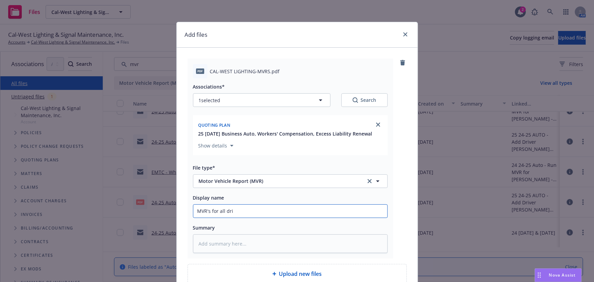
type input "MVR's for all driv"
type textarea "x"
type input "MVR's for all driver"
type textarea "x"
type input "MVR's for all drivers"
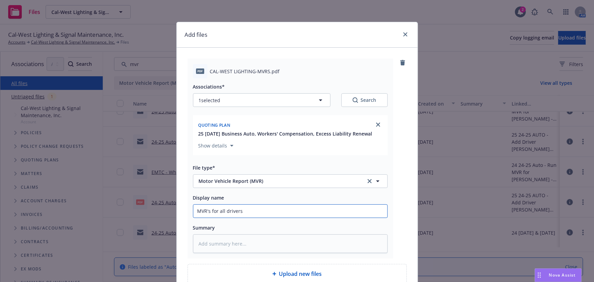
type textarea "x"
type input "MVR's for all drivers"
type textarea "x"
type input "MVR's for all drivers f"
type textarea "x"
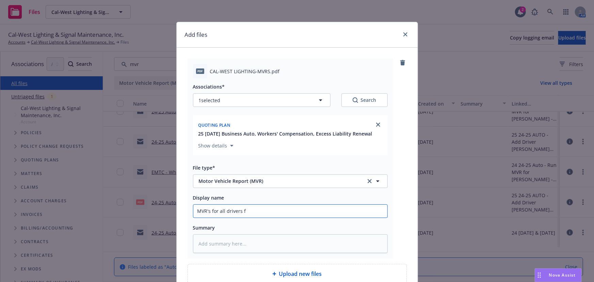
type input "MVR's for all drivers fo"
type textarea "x"
type input "MVR's for all drivers for"
type textarea "x"
type input "MVR's for all drivers for"
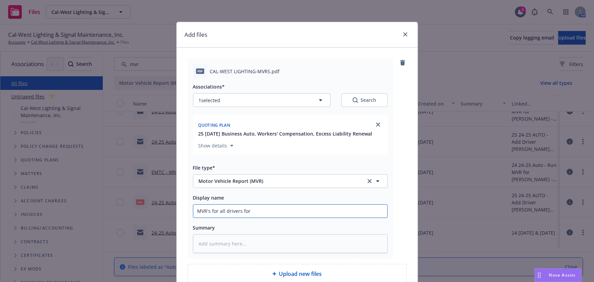
type textarea "x"
type input "MVR's for all drivers for 1"
type textarea "x"
type input "MVR's for all drivers for 10"
type textarea "x"
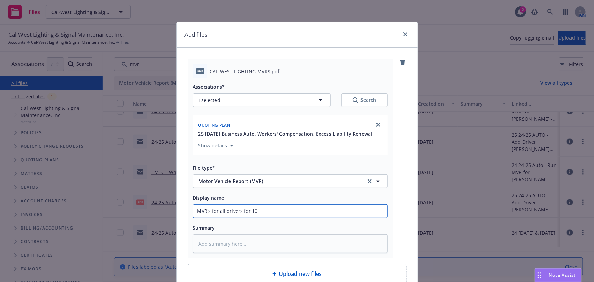
type input "MVR's for all drivers for 10/"
type textarea "x"
type input "MVR's for all drivers for 10/1"
type textarea "x"
type input "MVR's for all drivers for 10/1/"
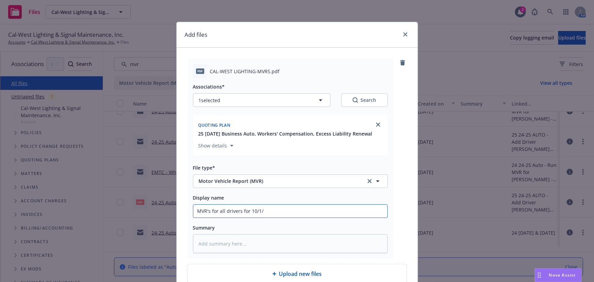
type textarea "x"
type input "MVR's for all drivers for 10/1/2"
type textarea "x"
type input "MVR's for all drivers for [DATE]"
type textarea "x"
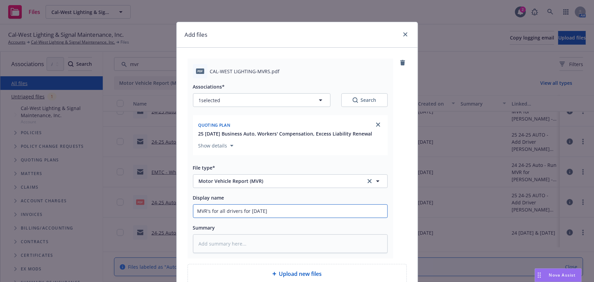
type input "MVR's for all drivers for 10/1/202"
type textarea "x"
type input "MVR's for all drivers for [DATE]"
type textarea "x"
type input "MVR's for all drivers for [DATE]"
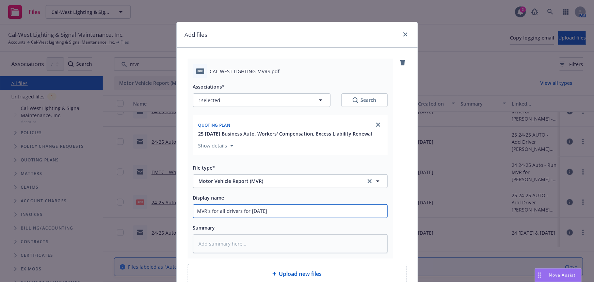
type textarea "x"
type input "MVR's for all drivers for [DATE] m"
type textarea "x"
type input "MVR's for all drivers for [DATE] ma"
type textarea "x"
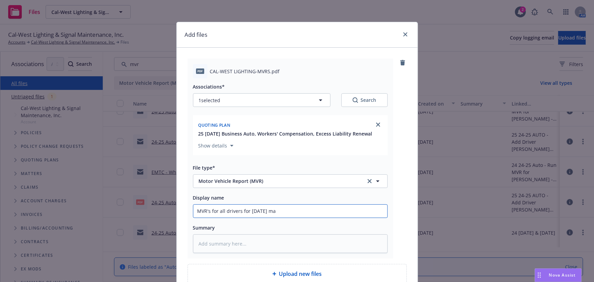
type input "MVR's for all drivers for [DATE] mar"
type textarea "x"
type input "MVR's for all drivers for [DATE] mark"
type textarea "x"
type input "MVR's for all drivers for [DATE] marke"
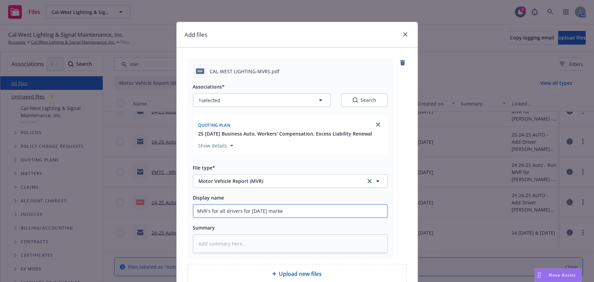
type textarea "x"
type input "MVR's for all drivers for [DATE] market"
type textarea "x"
type input "MVR's for all drivers for [DATE] marketi"
type textarea "x"
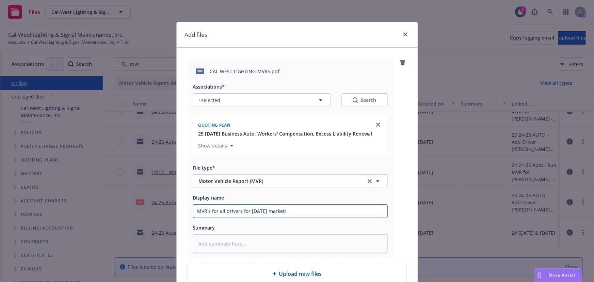
type input "MVR's for all drivers for [DATE] marketin"
type textarea "x"
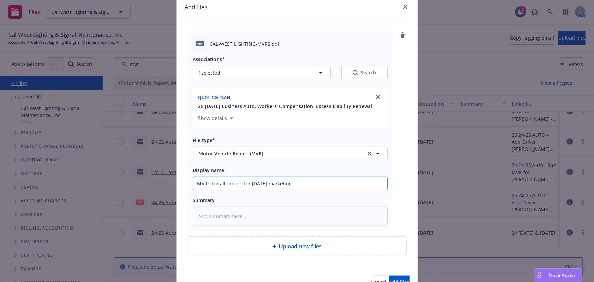
scroll to position [65, 0]
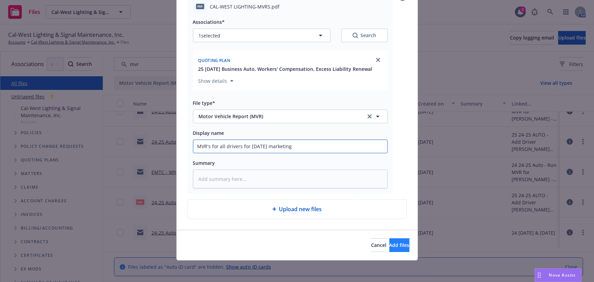
type input "MVR's for all drivers for [DATE] marketing"
click at [395, 243] on span "Add files" at bounding box center [400, 245] width 20 height 6
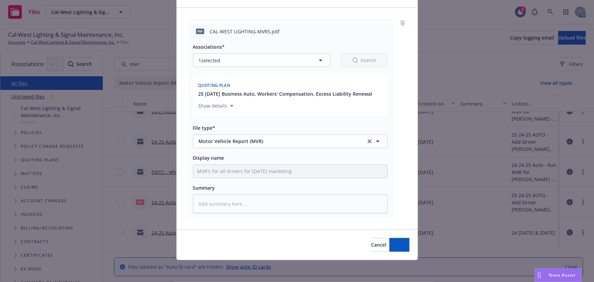
scroll to position [40, 0]
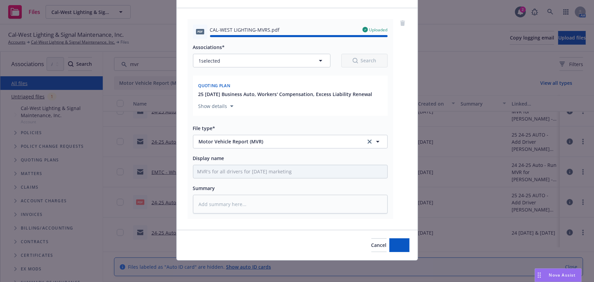
type textarea "x"
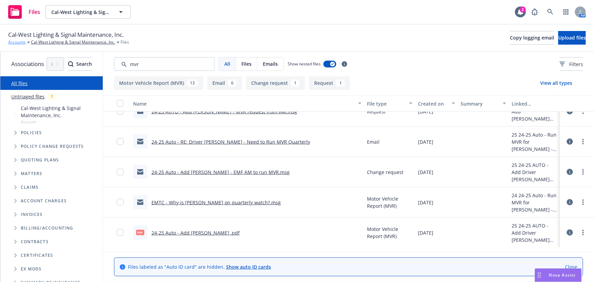
click at [17, 44] on link "Accounts" at bounding box center [16, 42] width 17 height 6
